Goal: Information Seeking & Learning: Learn about a topic

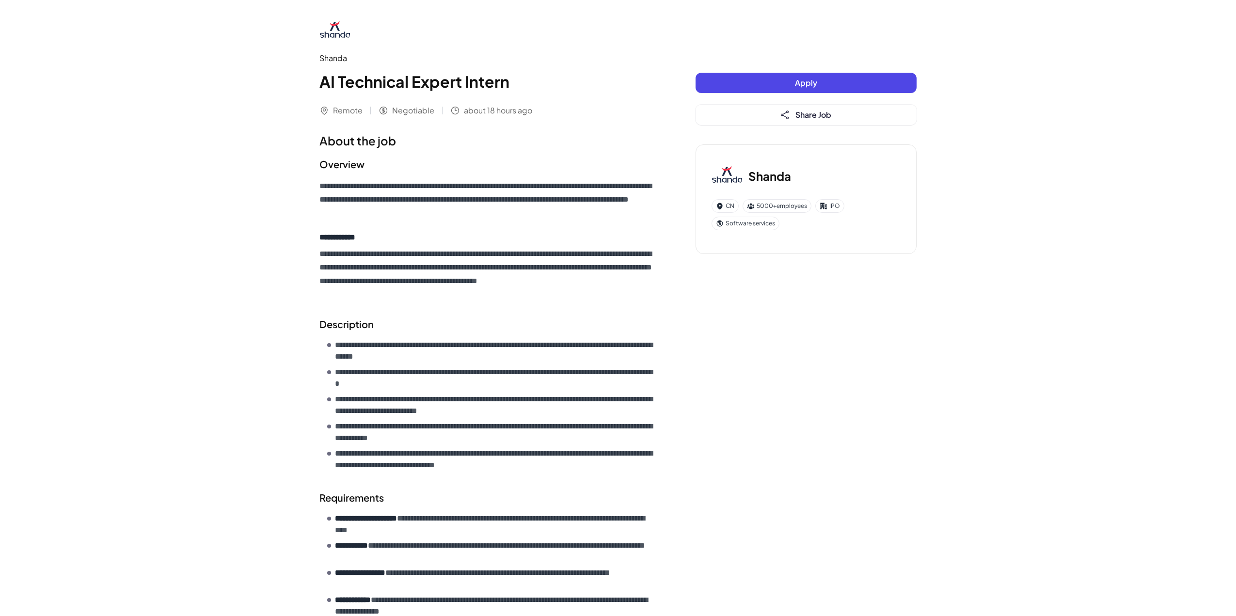
click at [330, 55] on div "Shanda" at bounding box center [488, 58] width 337 height 12
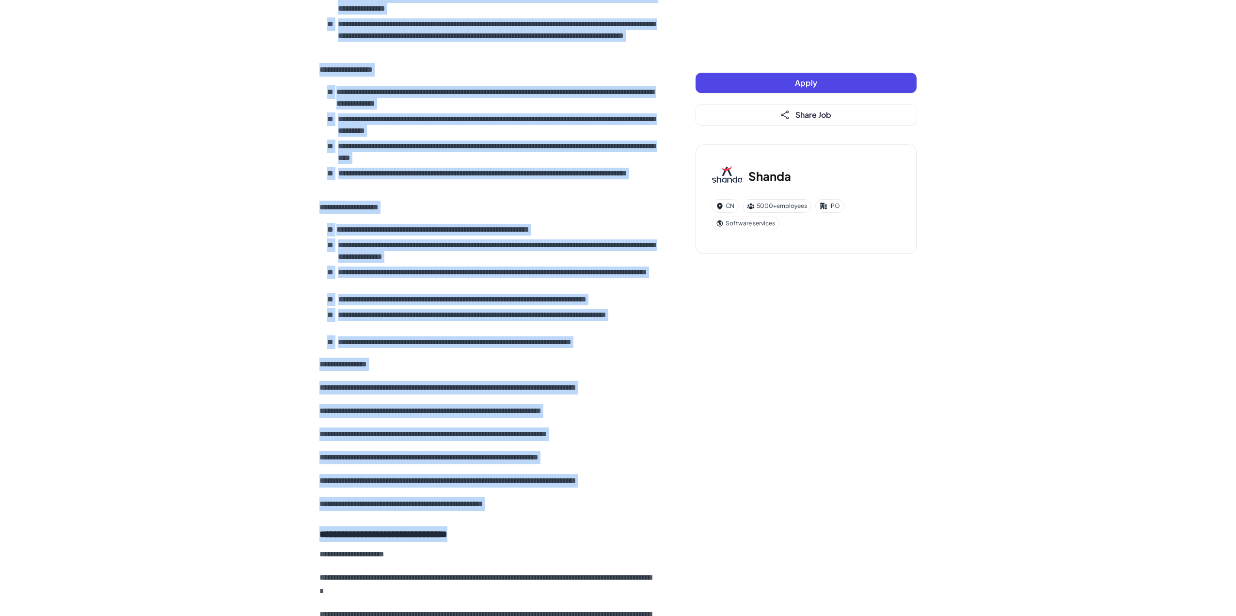
scroll to position [776, 0]
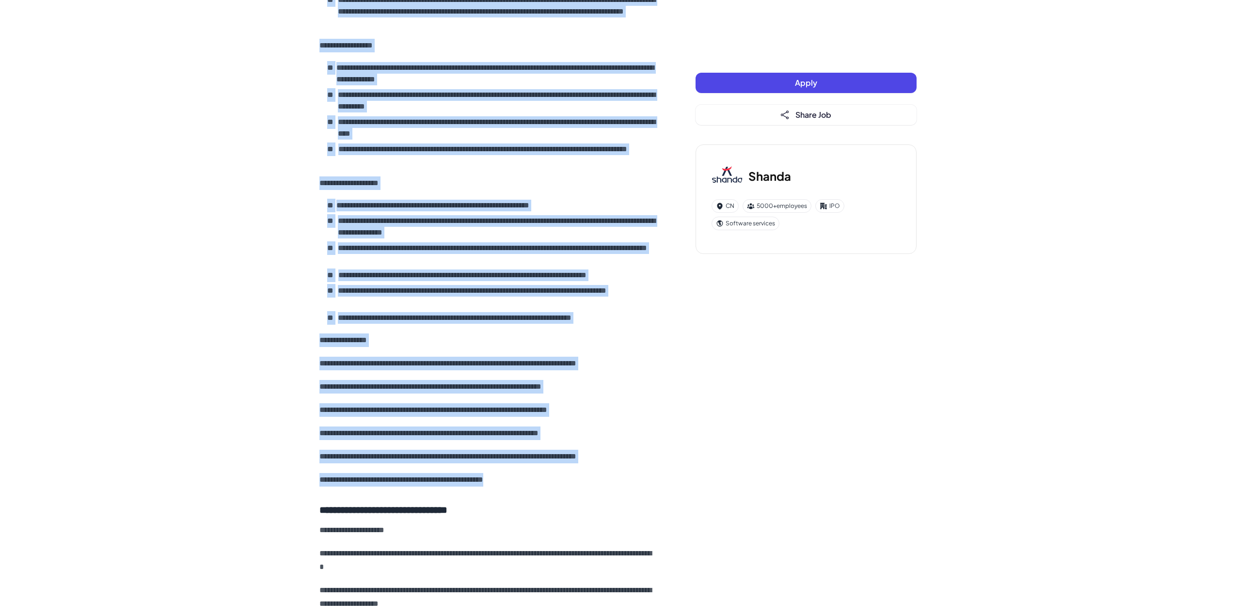
drag, startPoint x: 315, startPoint y: 137, endPoint x: 608, endPoint y: 480, distance: 451.6
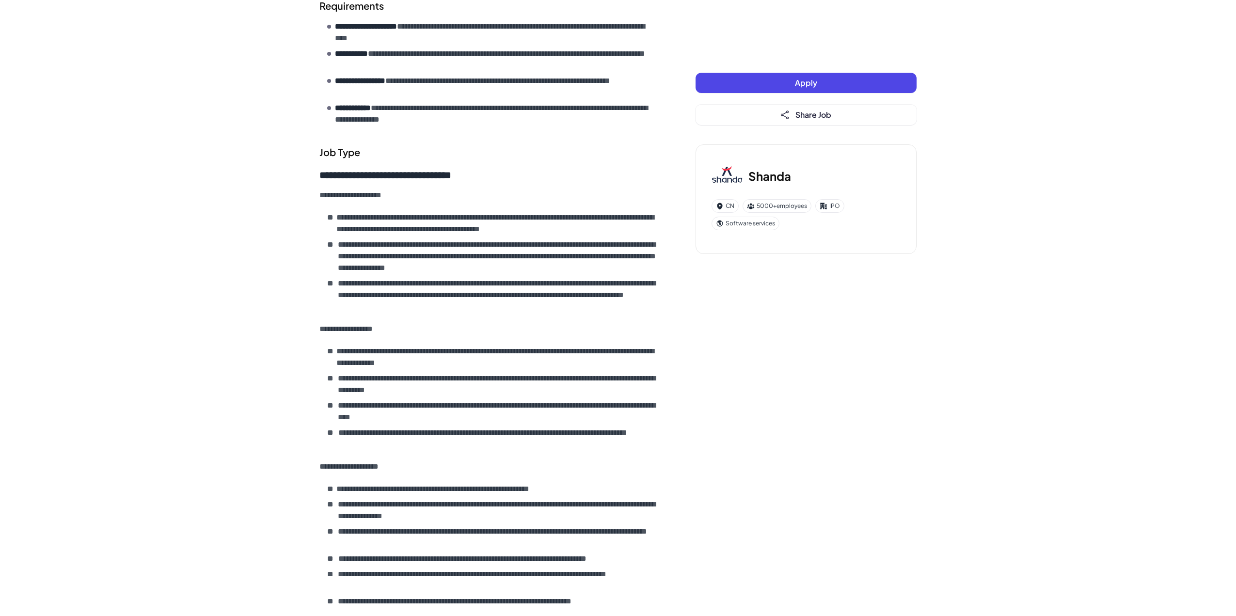
scroll to position [0, 0]
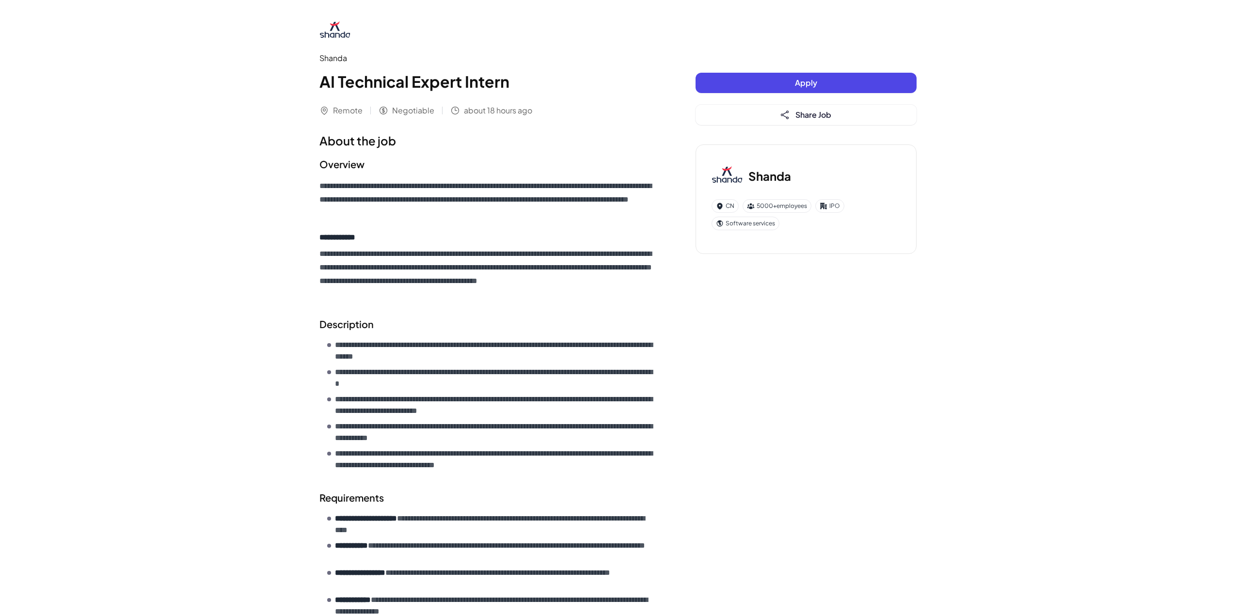
click at [773, 170] on h3 "Shanda" at bounding box center [770, 175] width 43 height 17
click at [730, 176] on img at bounding box center [727, 175] width 31 height 31
click at [727, 205] on div "CN" at bounding box center [725, 206] width 27 height 14
click at [371, 86] on h1 "AI Technical Expert Intern" at bounding box center [488, 81] width 337 height 23
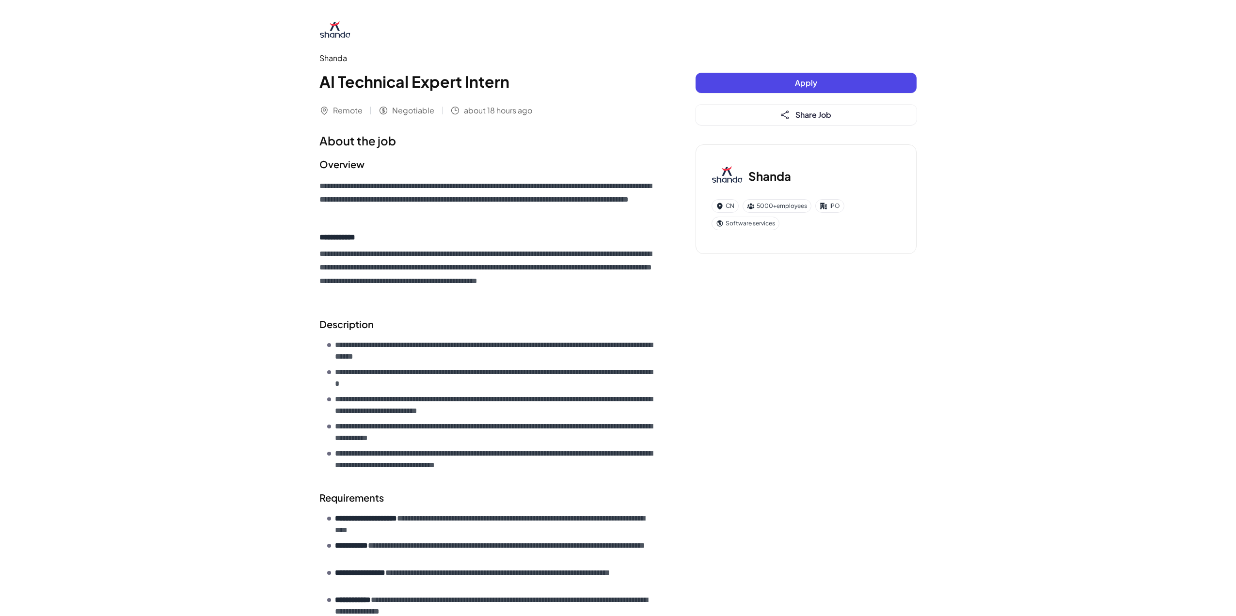
click at [332, 30] on img at bounding box center [335, 31] width 31 height 31
